Goal: Information Seeking & Learning: Find specific fact

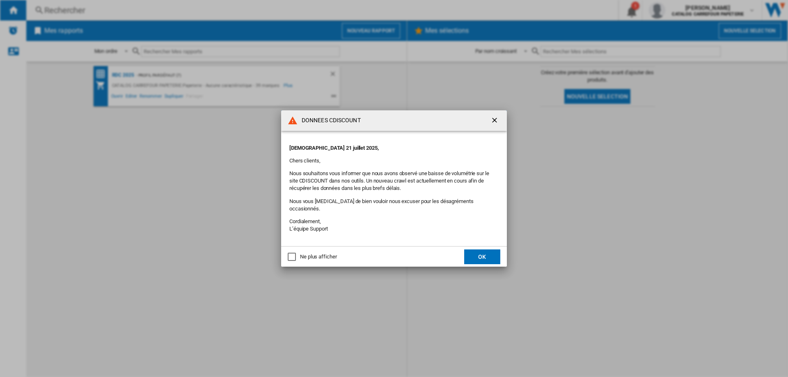
click at [484, 252] on button "OK" at bounding box center [482, 257] width 36 height 15
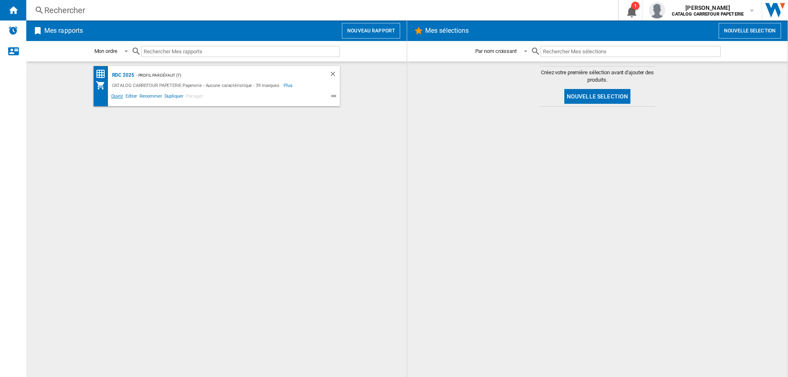
click at [117, 97] on span "Ouvrir" at bounding box center [117, 97] width 14 height 10
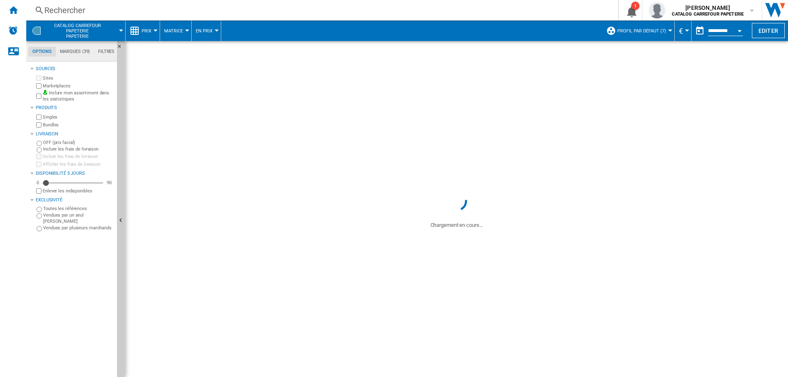
click at [79, 9] on div "Rechercher" at bounding box center [320, 10] width 552 height 11
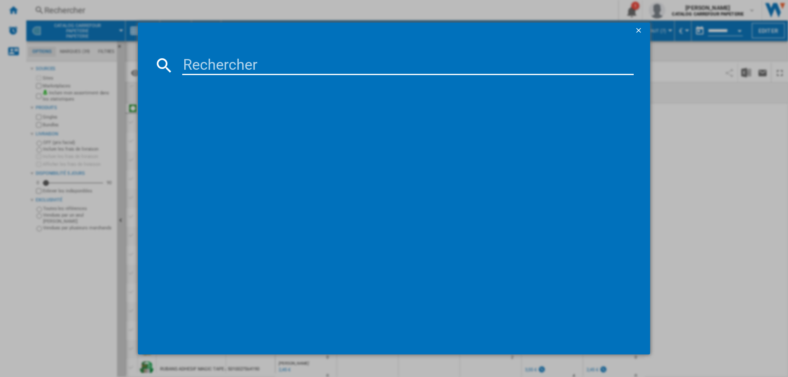
click at [226, 67] on input at bounding box center [407, 65] width 451 height 20
paste input "3086126668468"
type input "3086126668468"
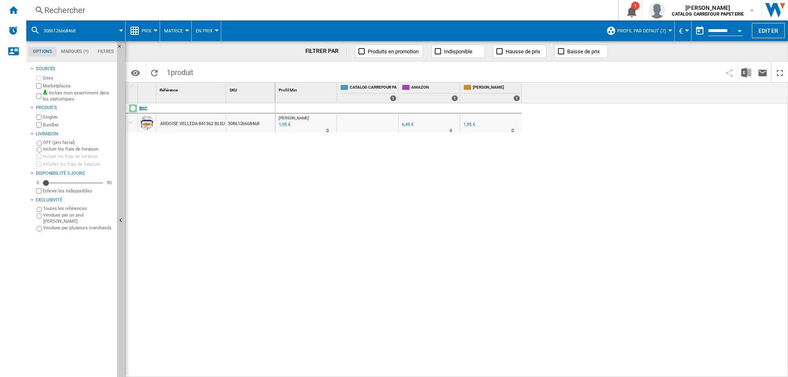
click at [465, 124] on div "1,95 €" at bounding box center [468, 124] width 11 height 5
